Goal: Task Accomplishment & Management: Use online tool/utility

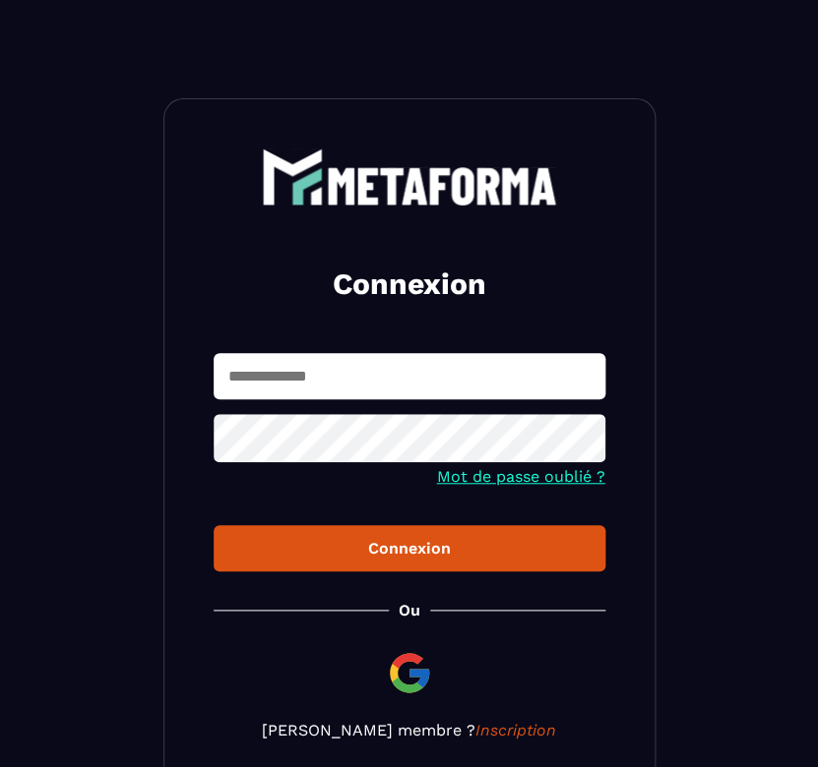
drag, startPoint x: 243, startPoint y: 377, endPoint x: 254, endPoint y: 377, distance: 10.8
click at [243, 377] on input "text" at bounding box center [410, 376] width 392 height 46
type input "**********"
click at [294, 460] on div at bounding box center [410, 440] width 392 height 53
click at [395, 546] on div "Connexion" at bounding box center [409, 548] width 360 height 19
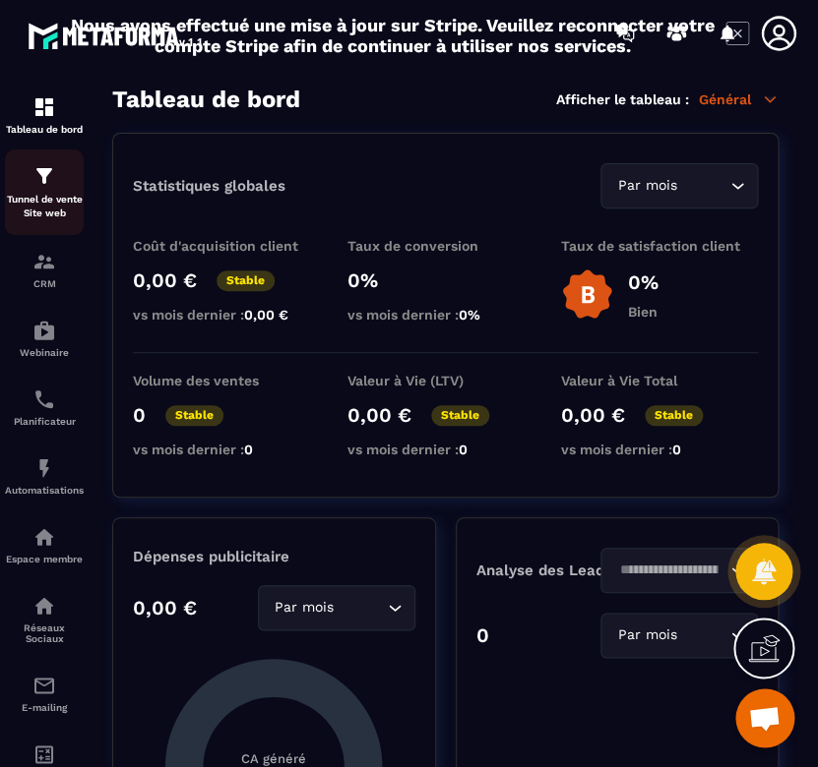
click at [38, 190] on div "Tunnel de vente Site web" at bounding box center [44, 192] width 79 height 56
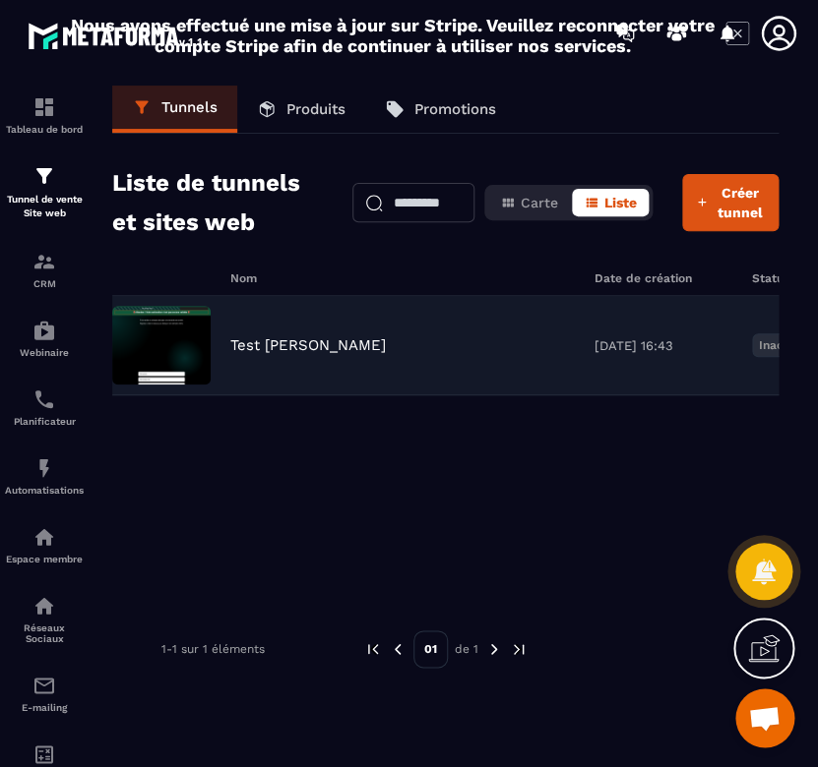
click at [259, 343] on p "Test [PERSON_NAME]" at bounding box center [307, 346] width 155 height 18
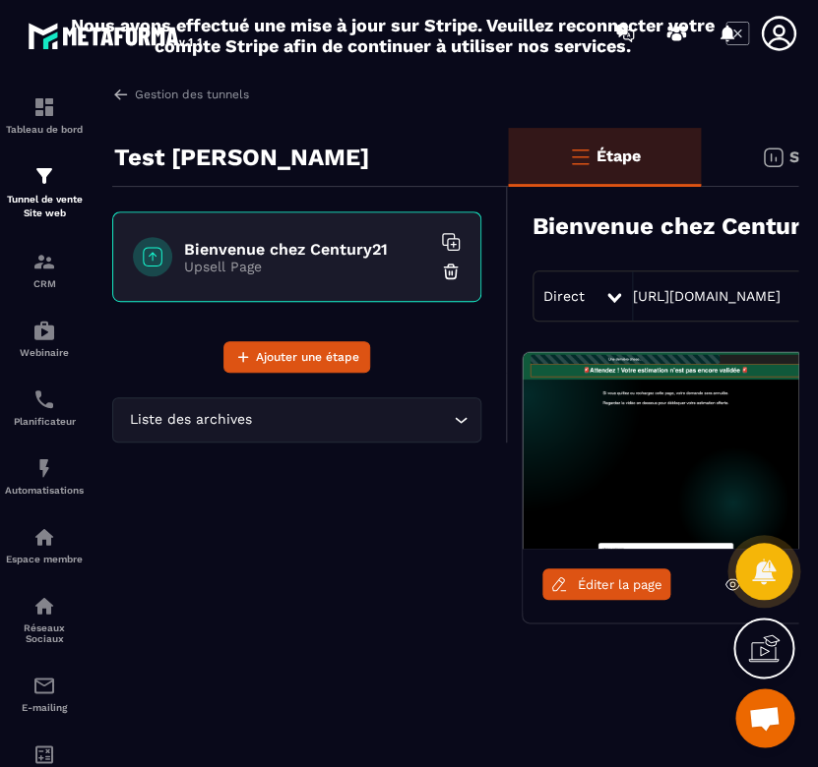
click at [581, 584] on span "Éditer la page" at bounding box center [620, 585] width 85 height 15
